Goal: Obtain resource: Obtain resource

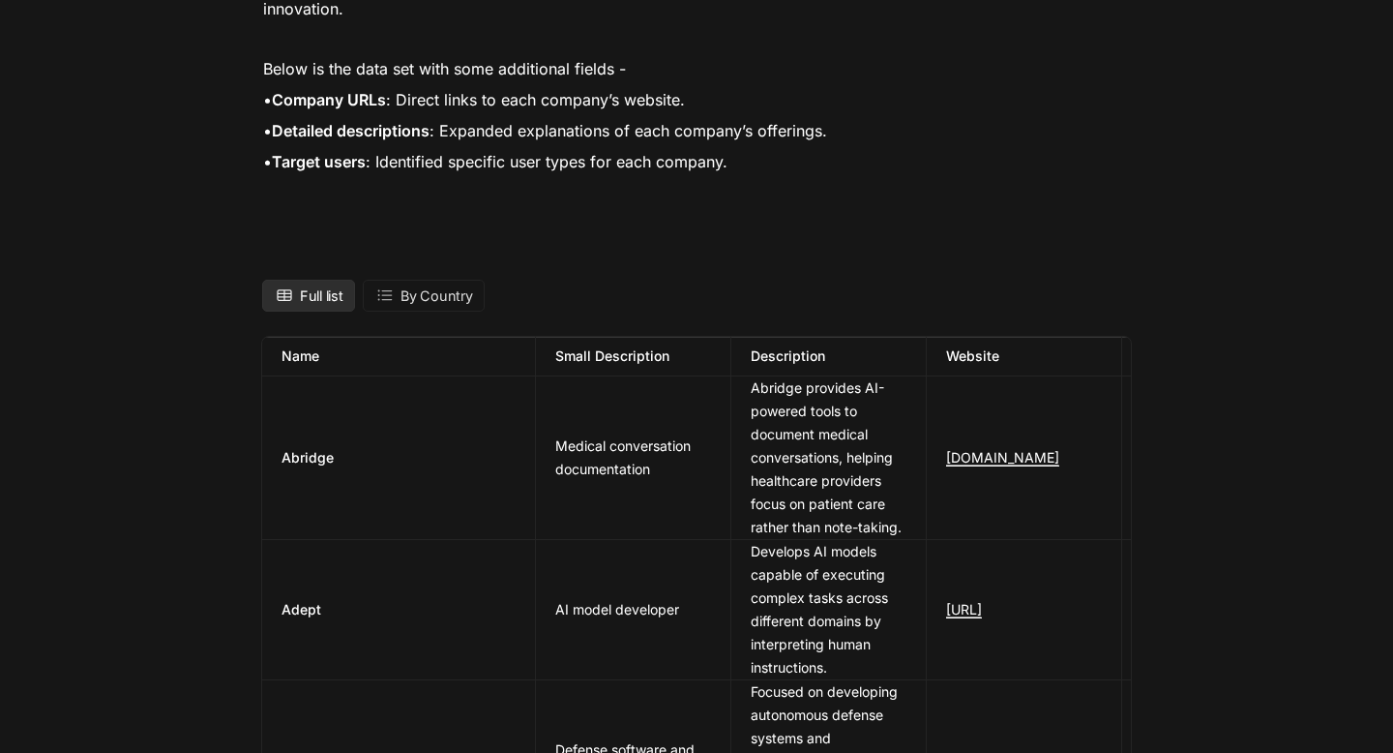
scroll to position [1739, 0]
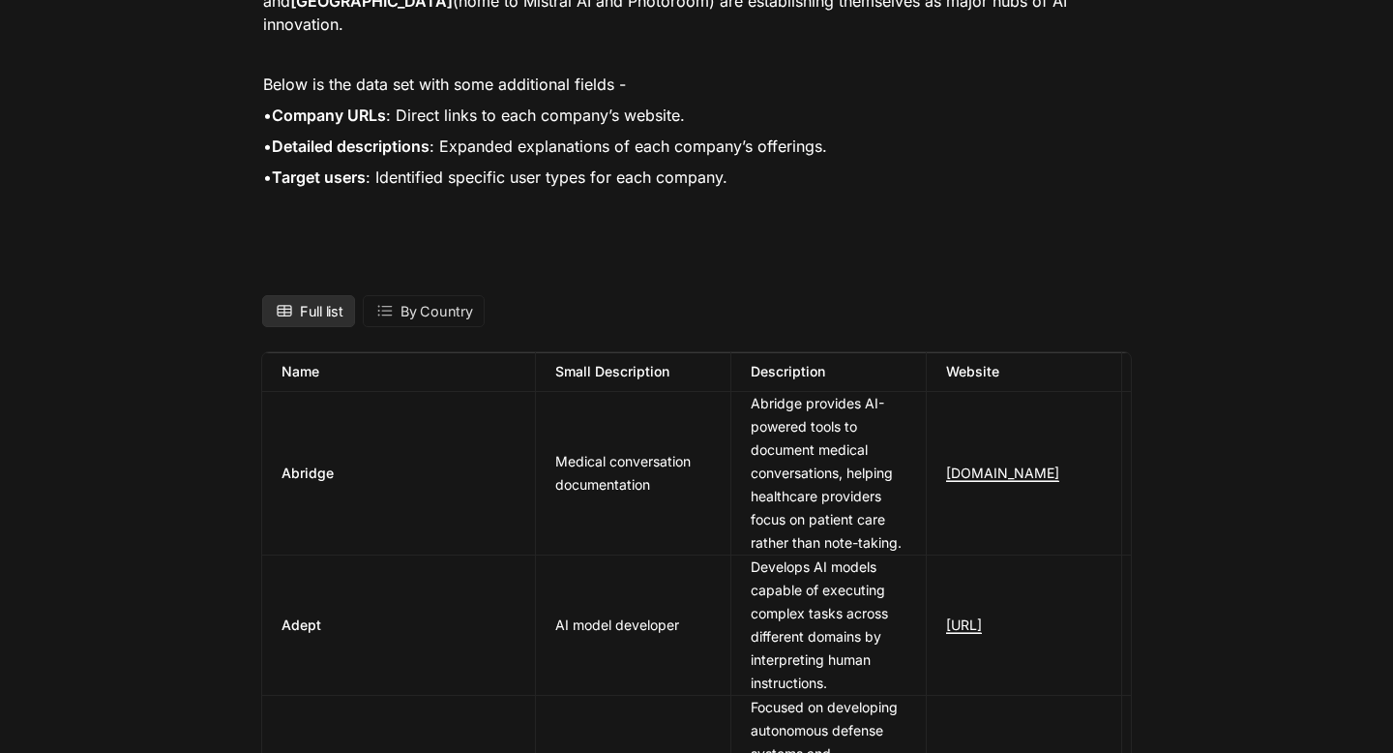
drag, startPoint x: 1062, startPoint y: 494, endPoint x: 278, endPoint y: 343, distance: 799.1
copy table "Name Small Description Description Website Target User Year Founded Funding Hea…"
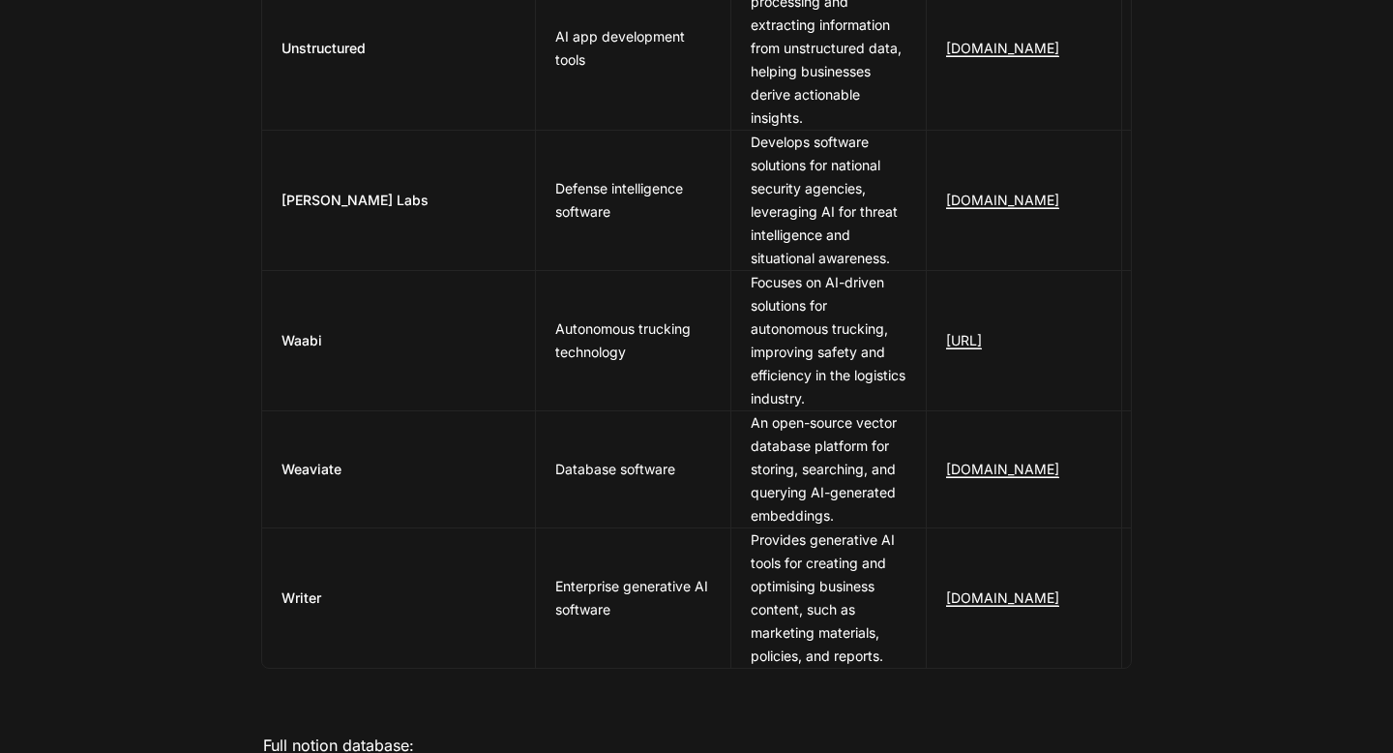
scroll to position [9921, 0]
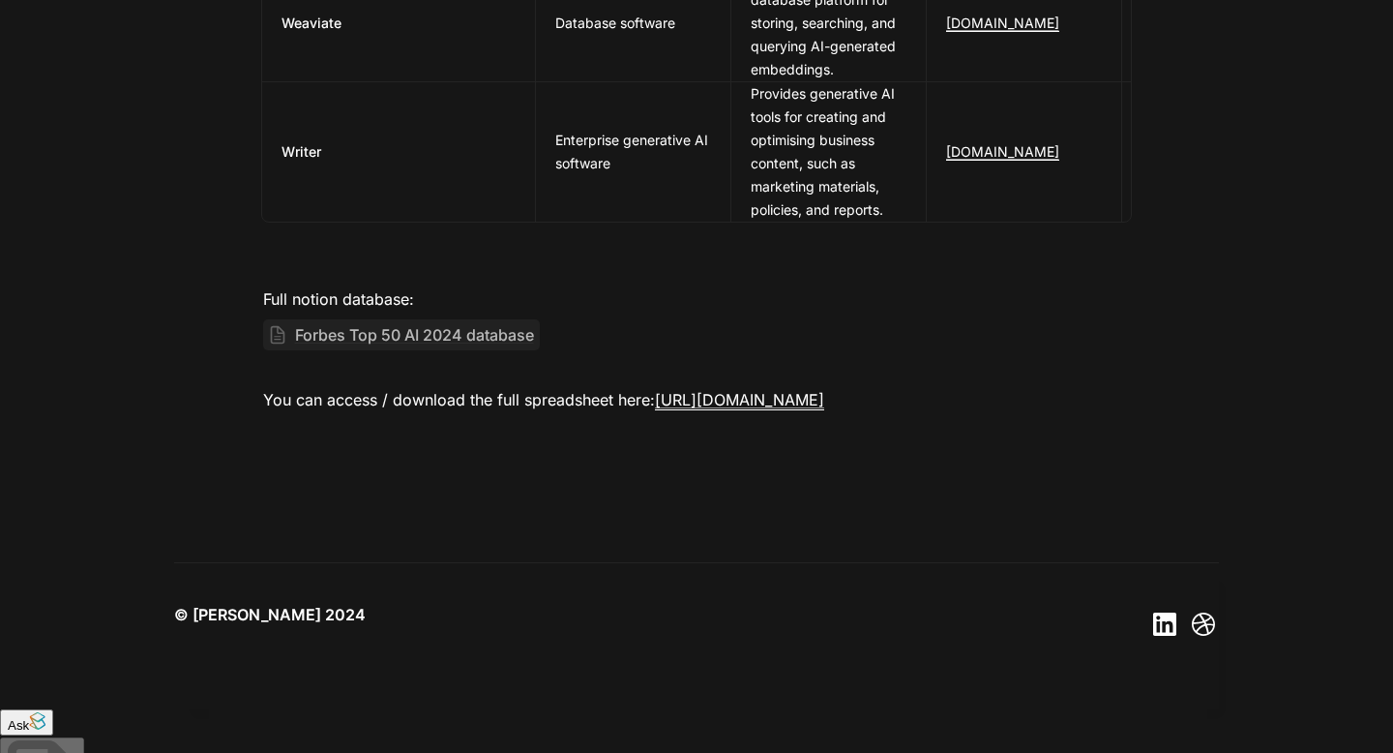
click at [468, 347] on span "Forbes Top 50 AI 2024 database" at bounding box center [414, 334] width 243 height 25
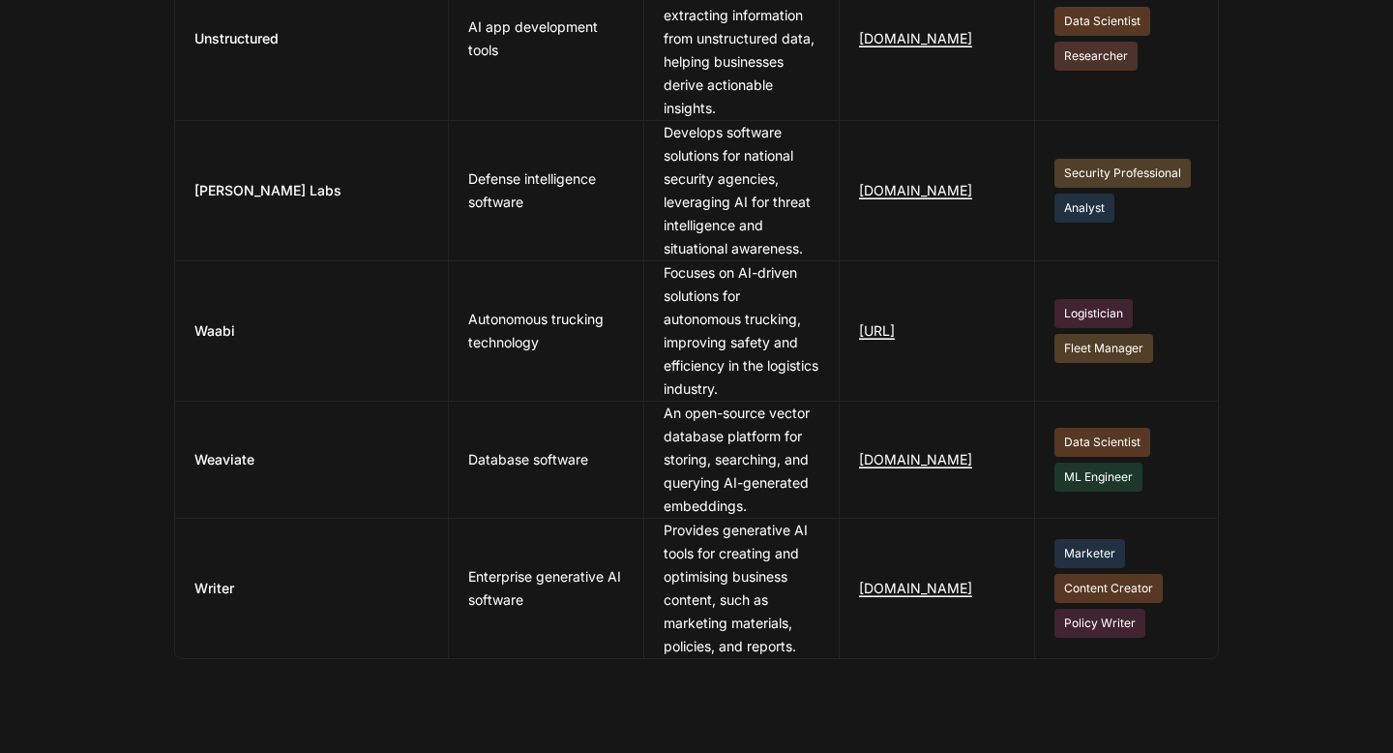
scroll to position [7833, 0]
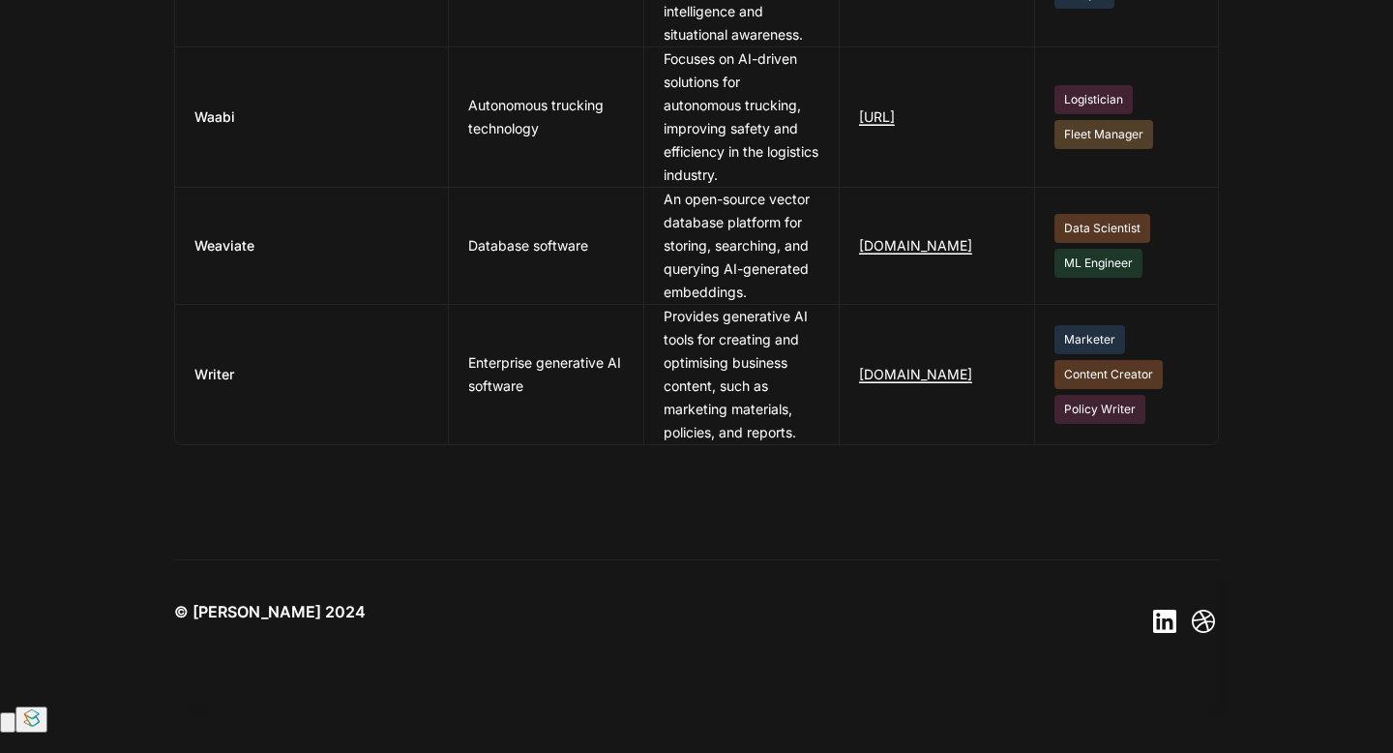
scroll to position [9921, 0]
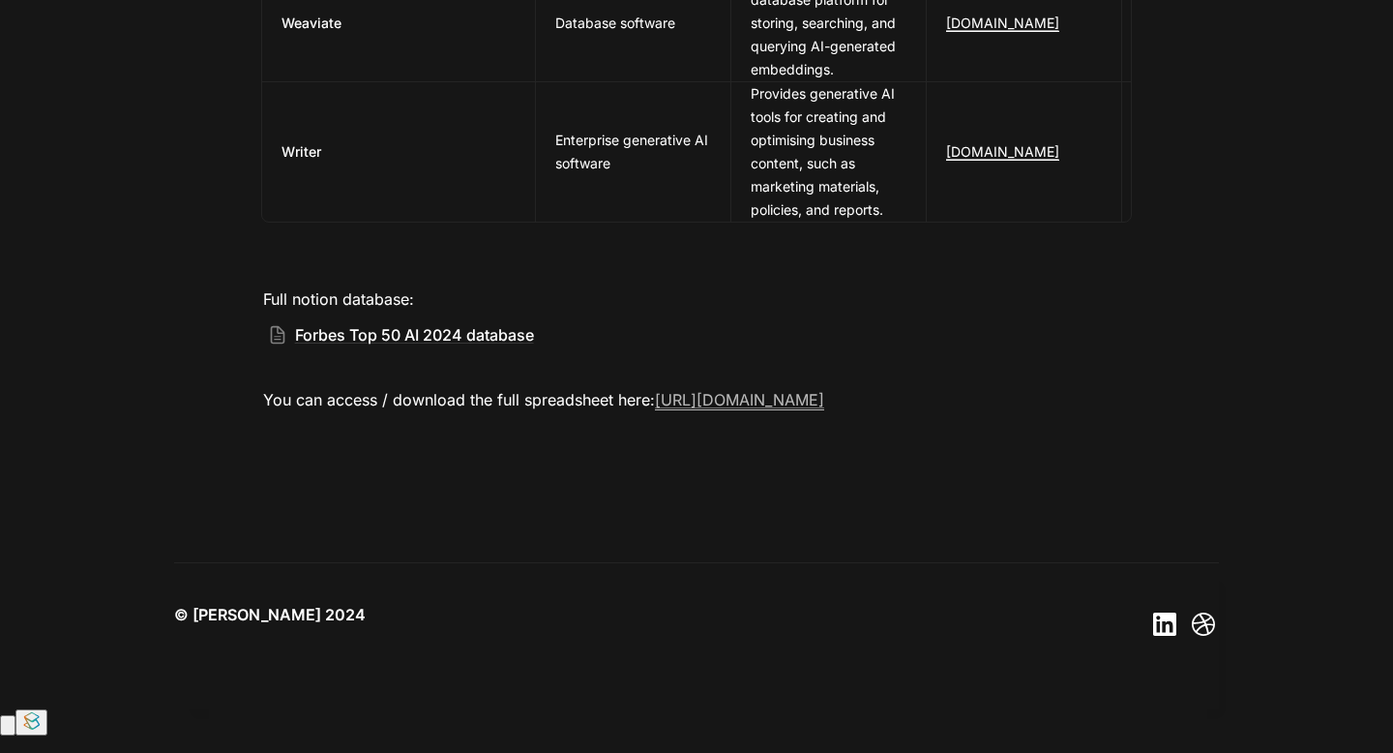
click at [655, 410] on link "[URL][DOMAIN_NAME]" at bounding box center [739, 400] width 169 height 20
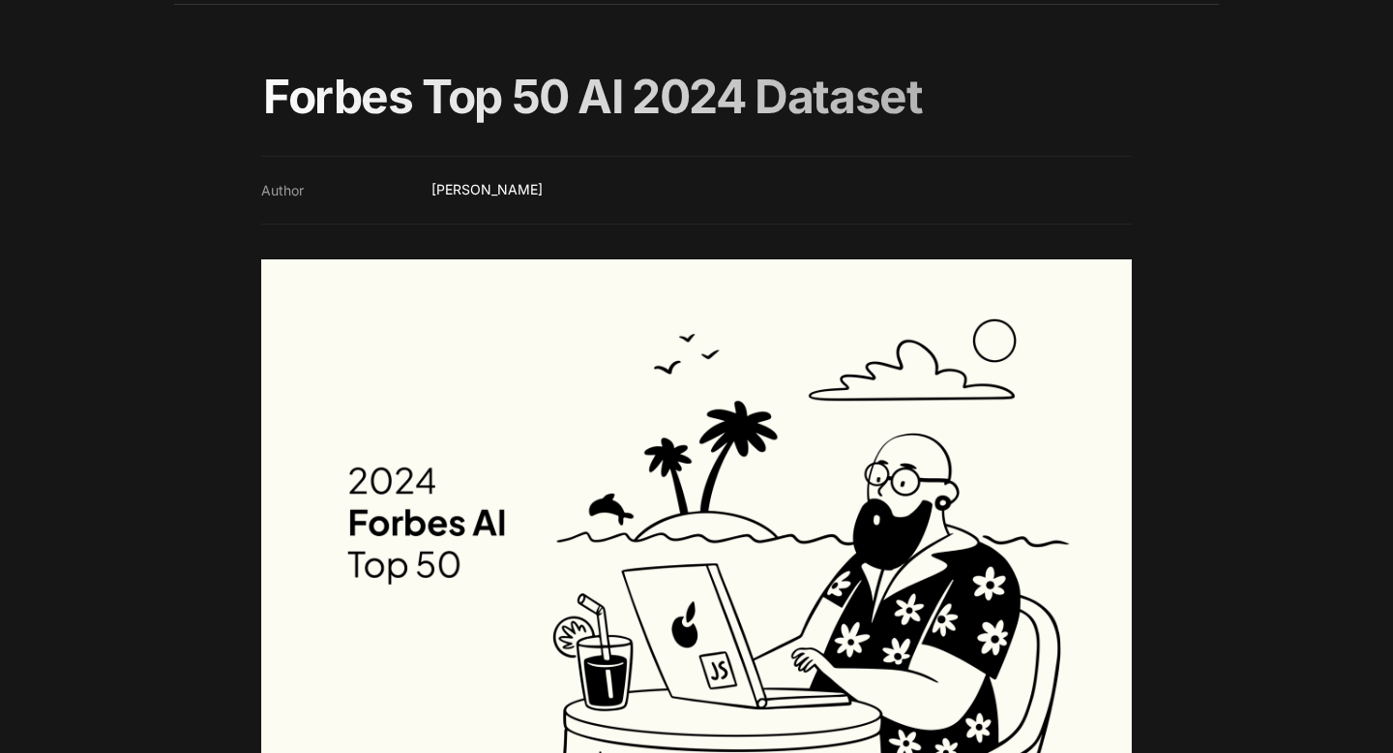
scroll to position [0, 0]
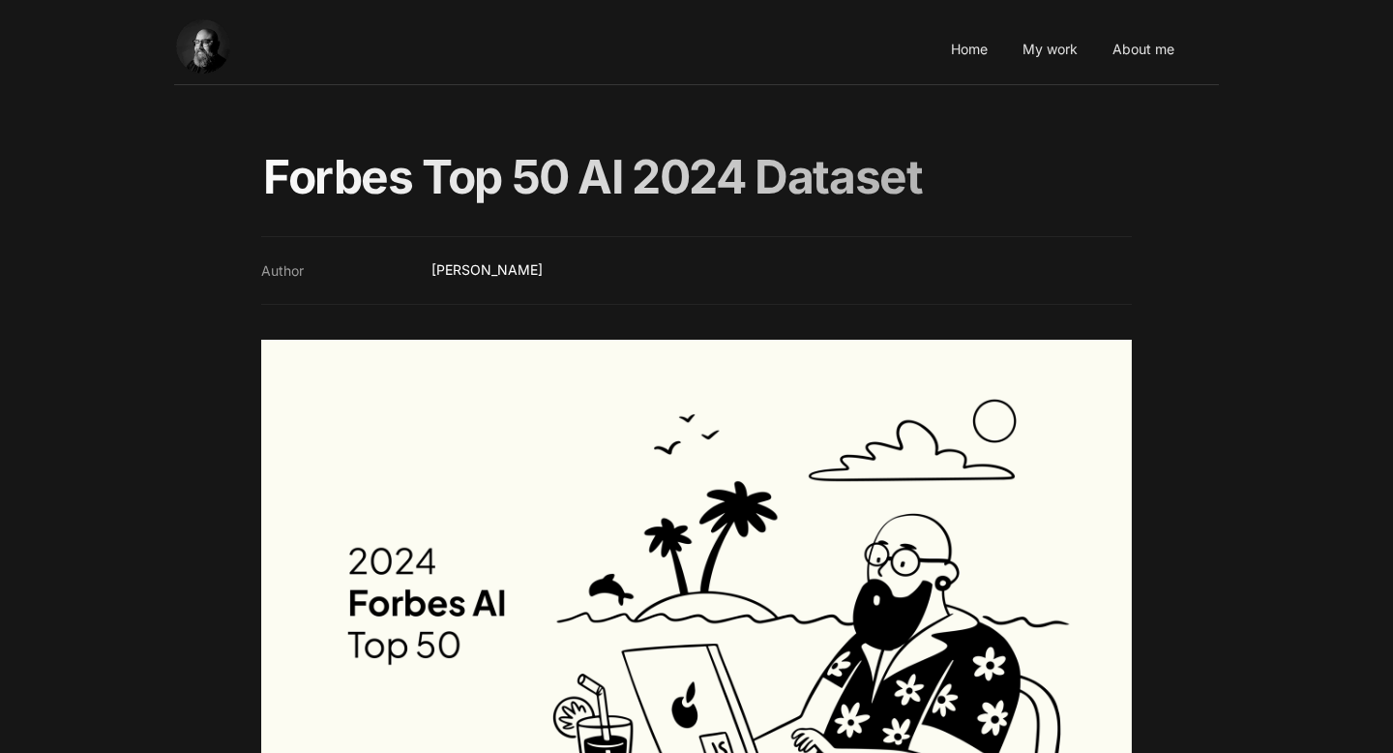
click at [621, 112] on div "Forbes Top 50 AI 2024 Dataset" at bounding box center [696, 156] width 1393 height 110
click at [970, 51] on link "Home" at bounding box center [969, 49] width 48 height 53
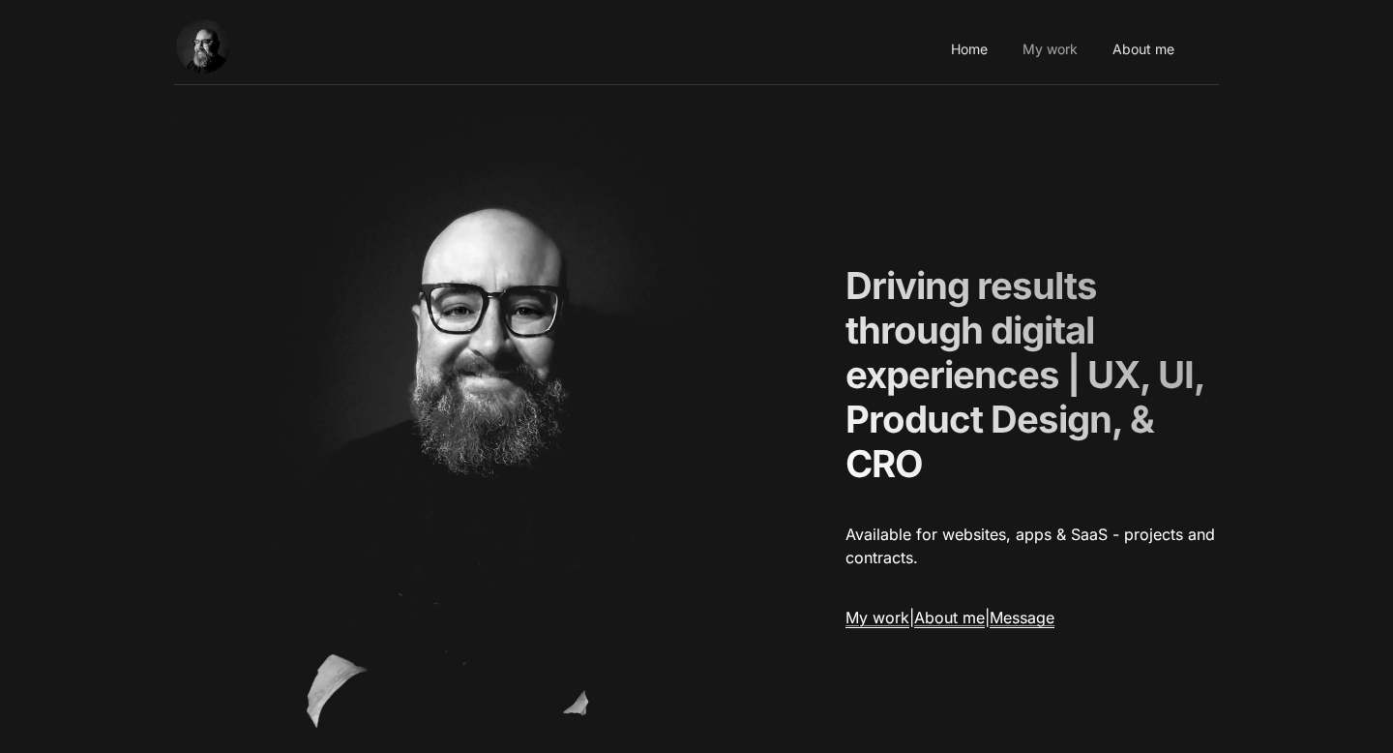
click at [1060, 53] on link "My work" at bounding box center [1050, 49] width 67 height 53
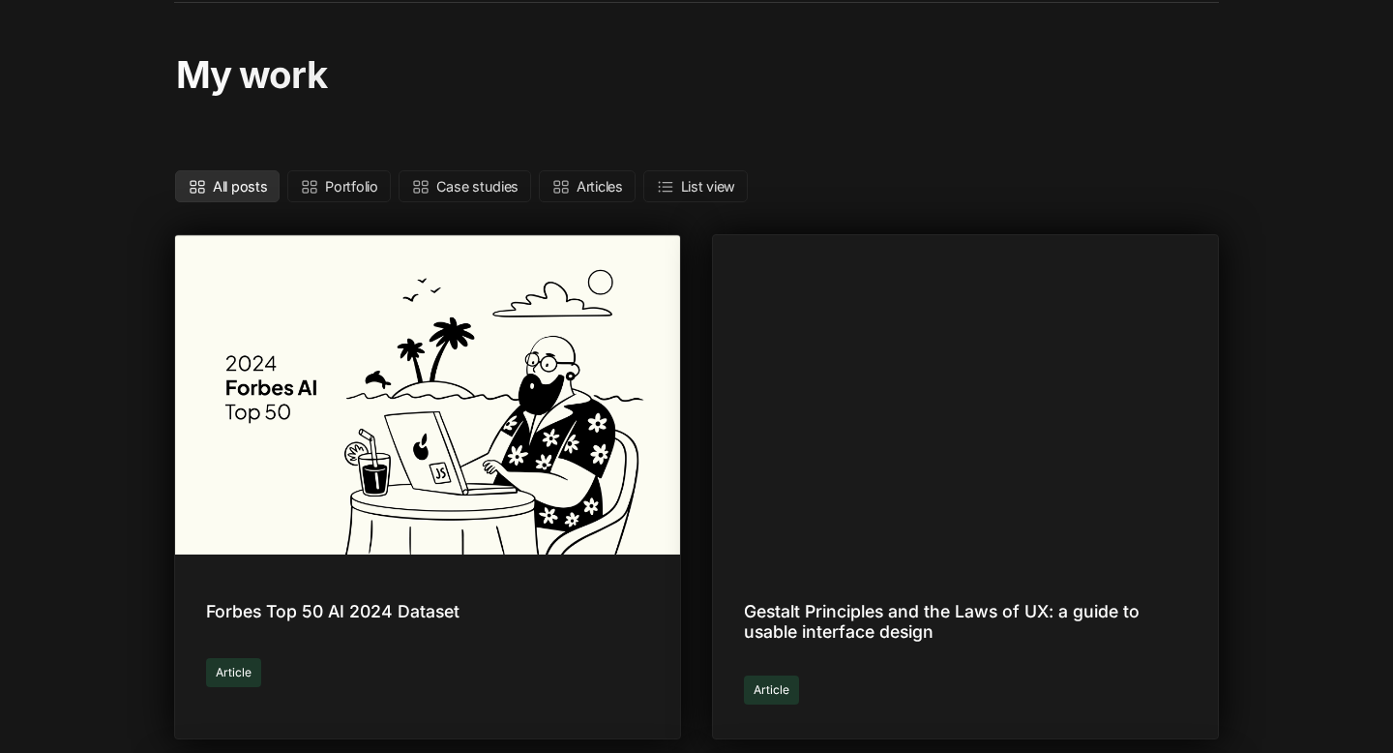
scroll to position [109, 0]
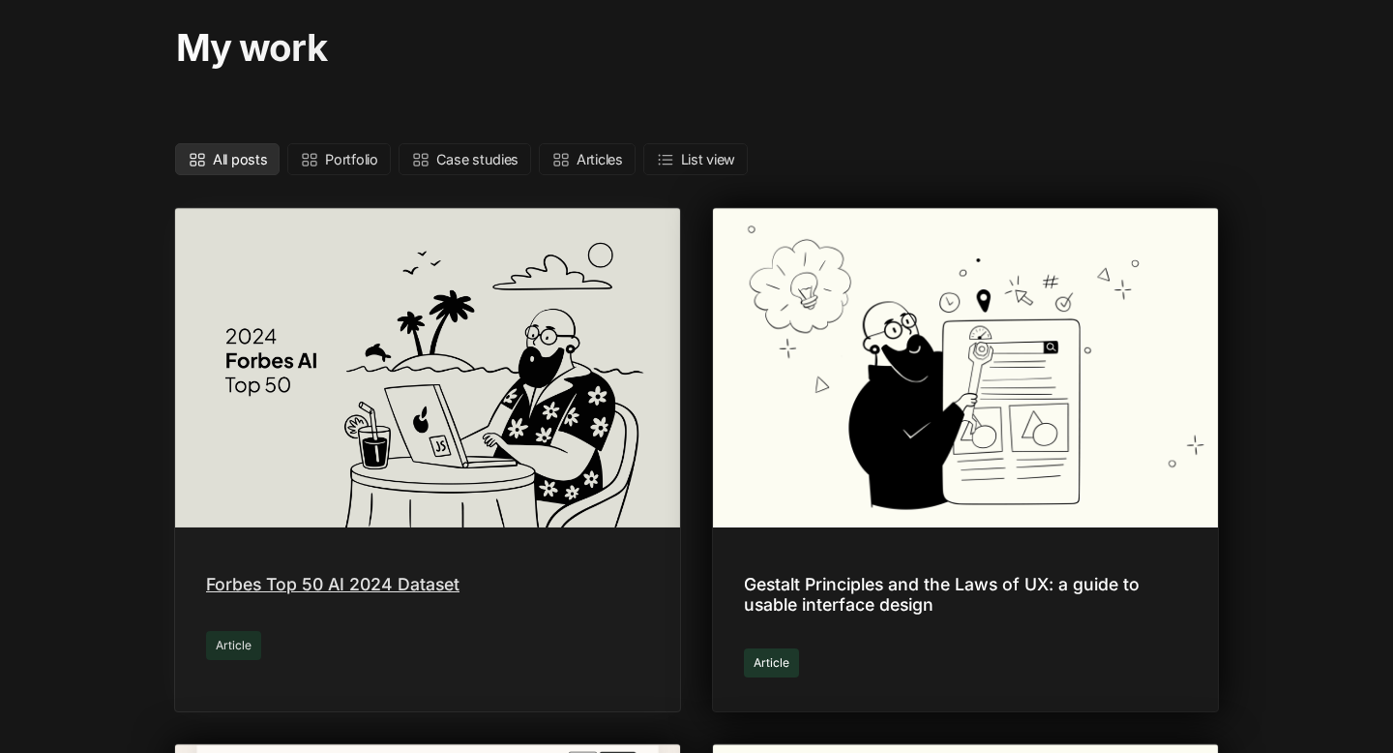
click at [424, 583] on div "Forbes Top 50 AI 2024 Dataset" at bounding box center [427, 585] width 443 height 23
click at [416, 534] on link "Forbes Top 50 AI 2024 Dataset" at bounding box center [427, 459] width 505 height 503
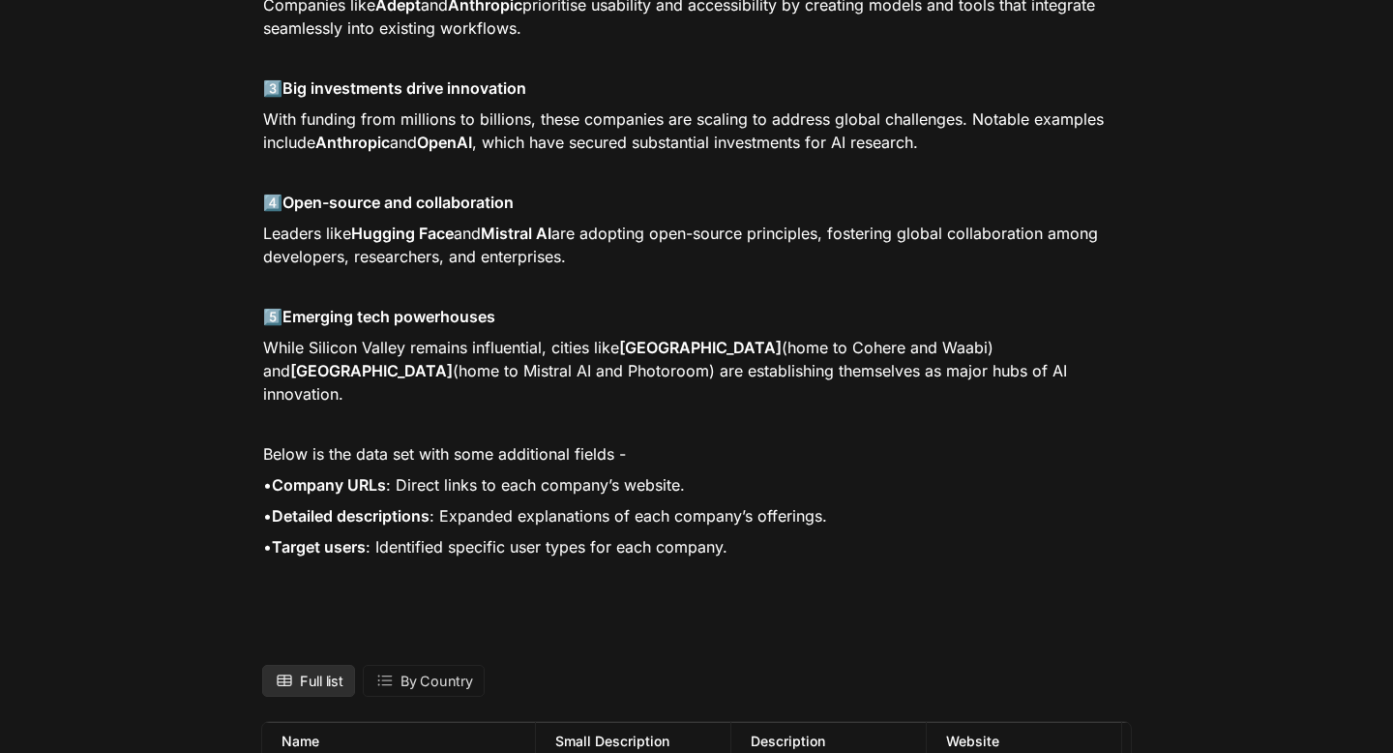
scroll to position [1384, 0]
